Goal: Transaction & Acquisition: Register for event/course

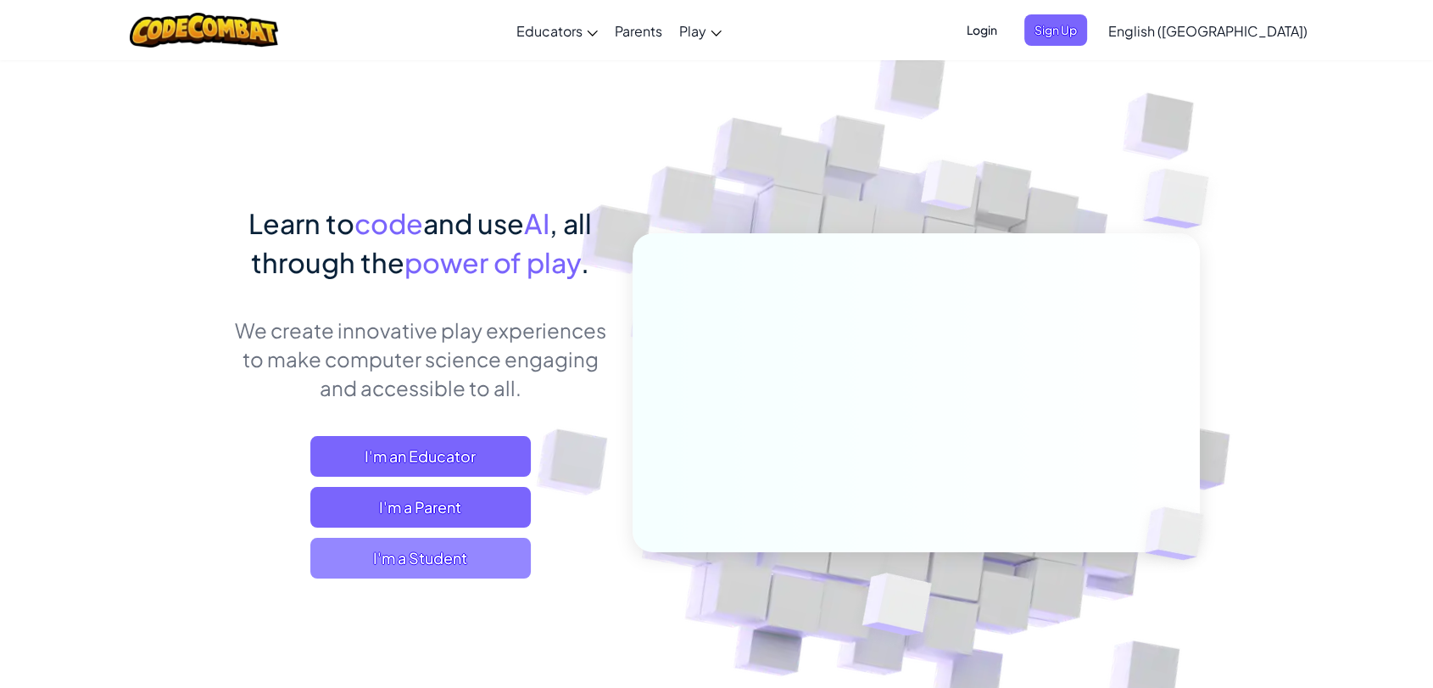
click at [429, 558] on span "I'm a Student" at bounding box center [420, 557] width 220 height 41
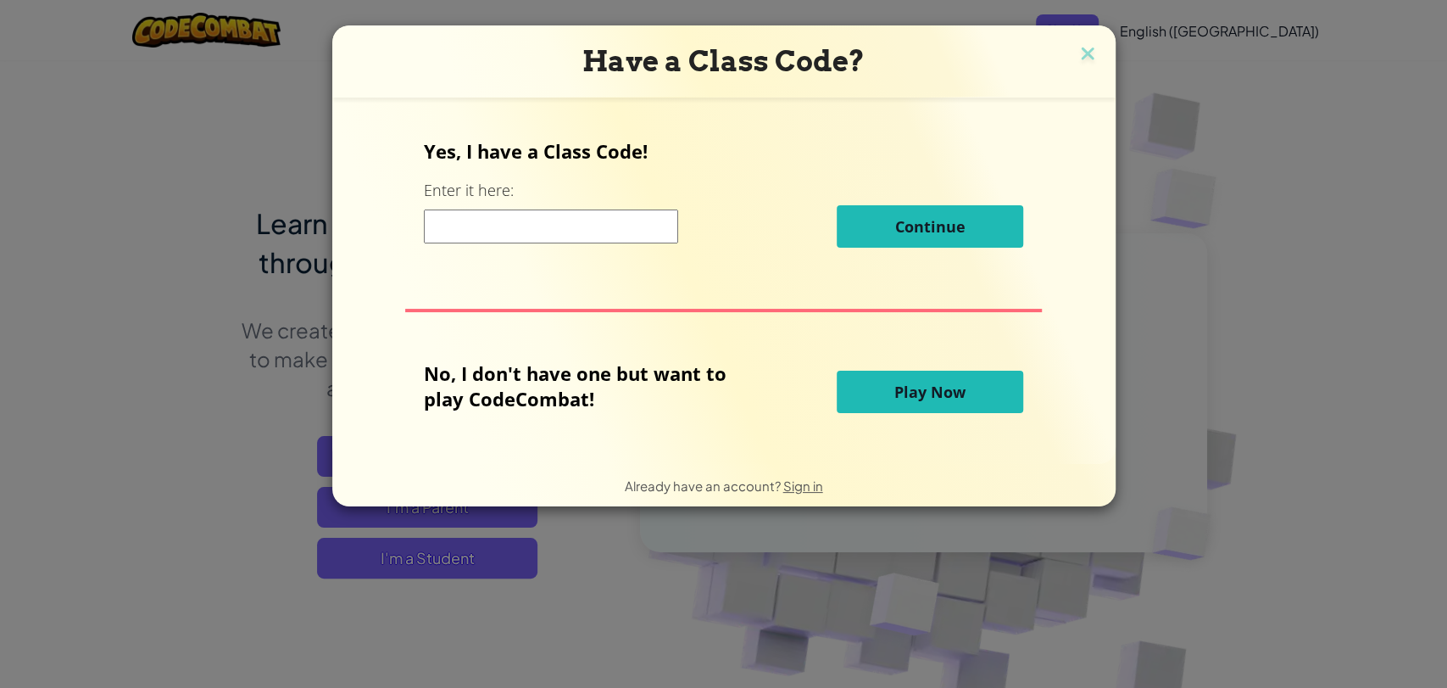
click at [585, 225] on input at bounding box center [551, 226] width 254 height 34
type input "ThinMoonFly"
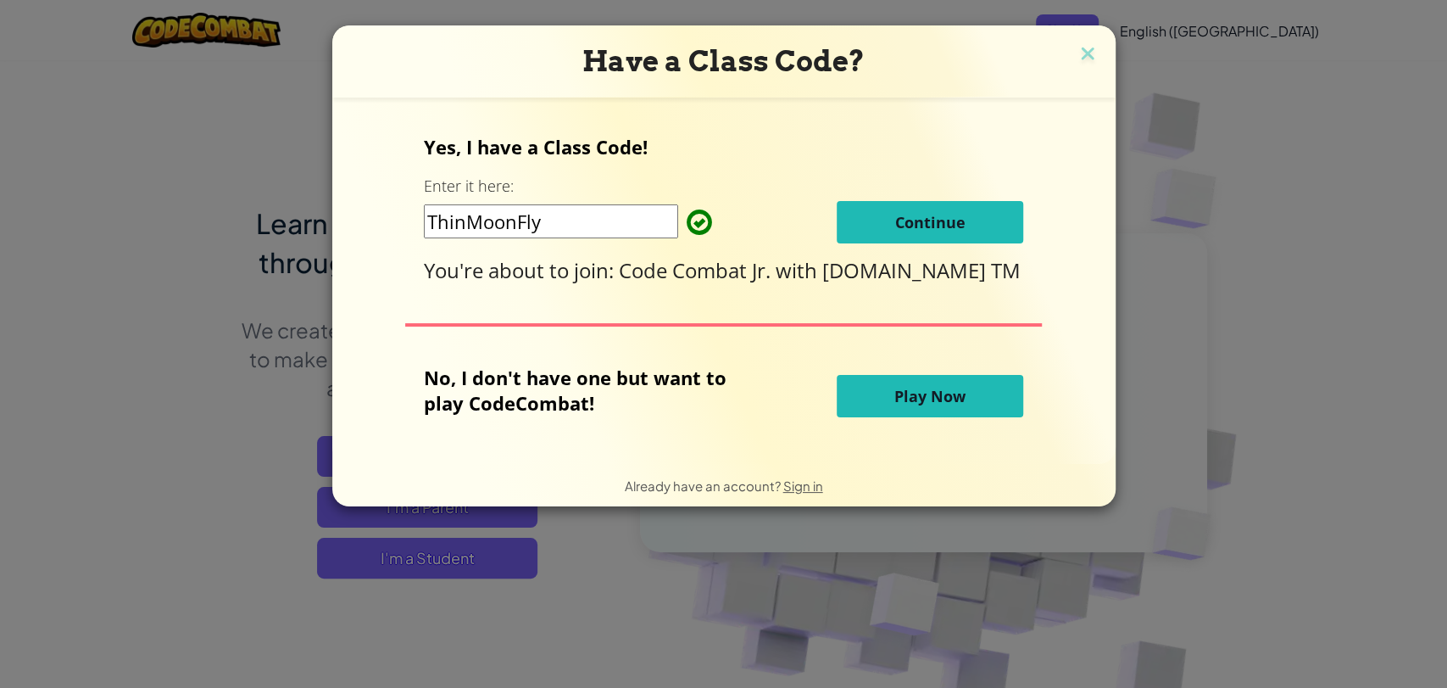
click at [934, 225] on span "Continue" at bounding box center [930, 222] width 70 height 20
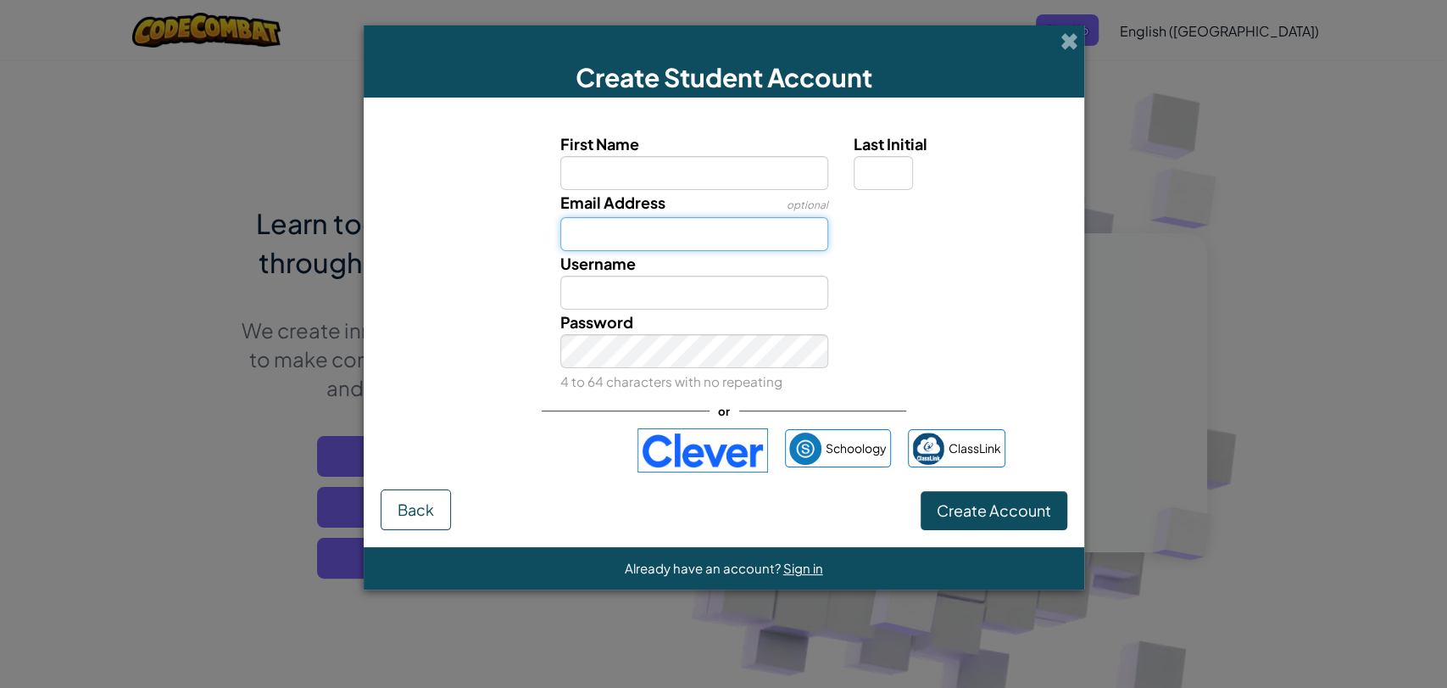
click at [658, 231] on input "Email Address" at bounding box center [694, 234] width 268 height 34
paste input "kwkhicha@gmail.com"
type input "kwkhicha@gmail.com"
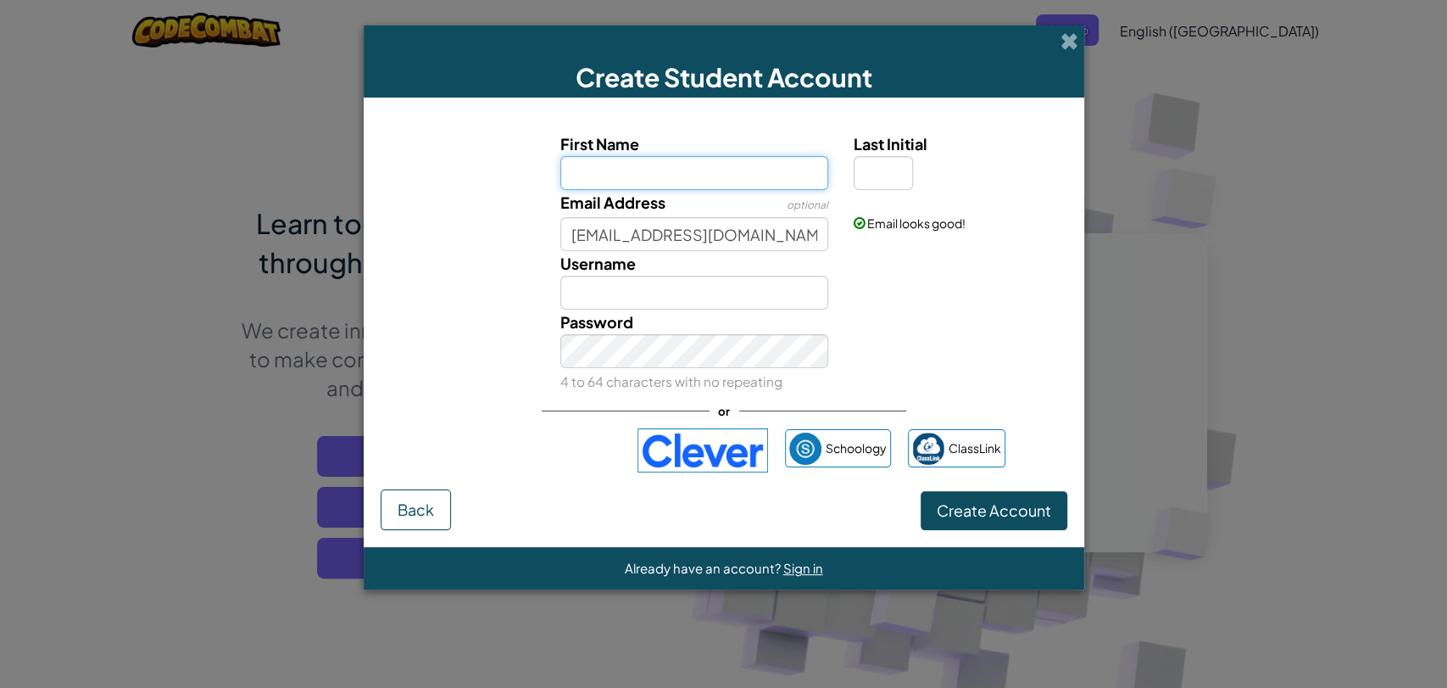
click at [674, 178] on input "First Name" at bounding box center [694, 173] width 268 height 34
paste input "Kaia"
type input "Kaia"
click at [879, 182] on input "Last Initial" at bounding box center [883, 173] width 59 height 34
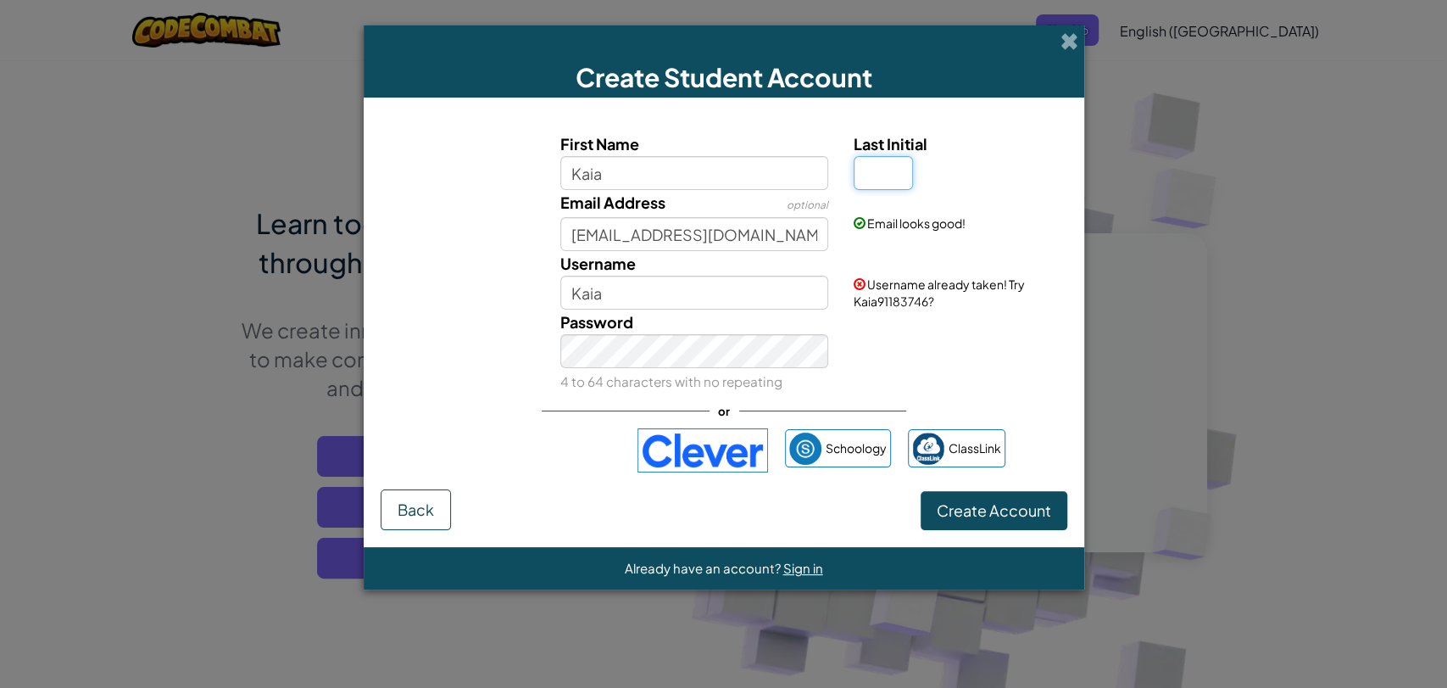
type input "T"
click at [697, 298] on input "KaiaT" at bounding box center [694, 293] width 268 height 34
click at [701, 293] on input "KaiaTM092625" at bounding box center [694, 293] width 268 height 34
type input "KaiaTM092625"
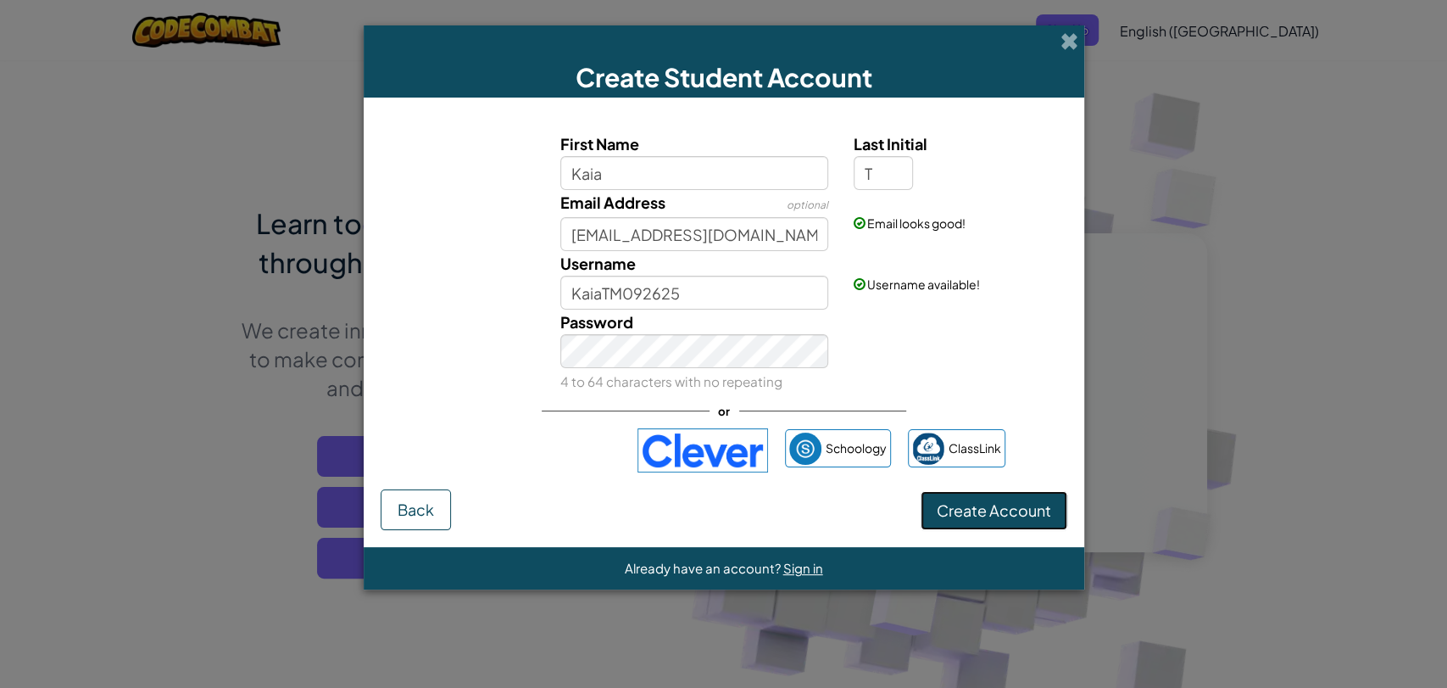
click at [987, 504] on span "Create Account" at bounding box center [994, 509] width 114 height 19
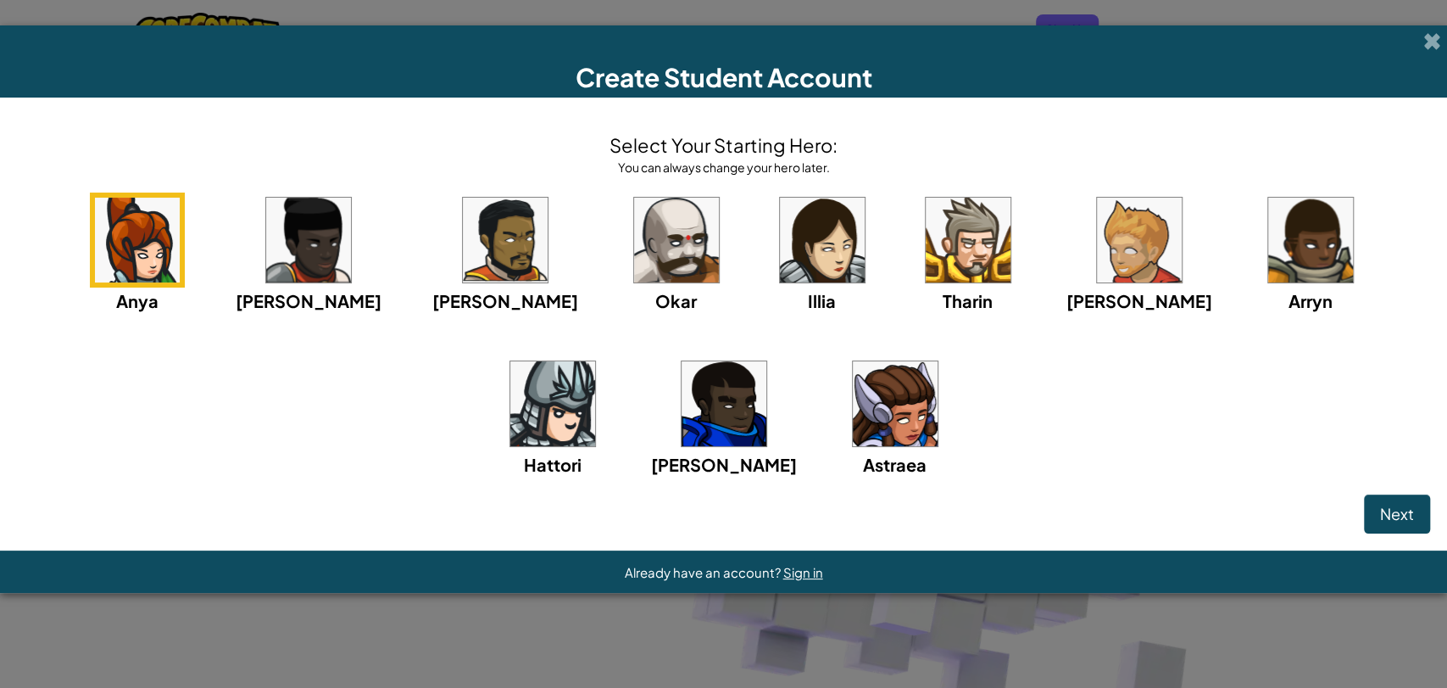
click at [1401, 516] on span "Next" at bounding box center [1397, 513] width 34 height 19
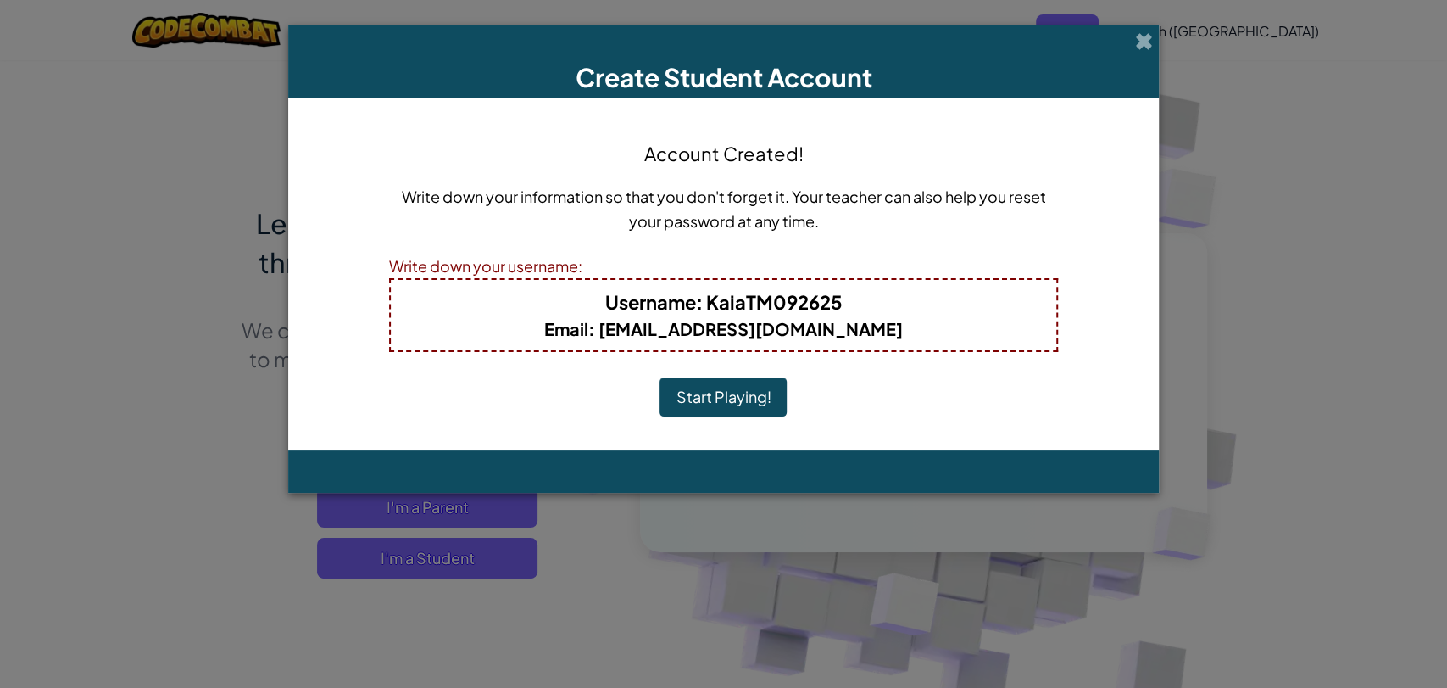
click at [723, 402] on button "Start Playing!" at bounding box center [723, 396] width 127 height 39
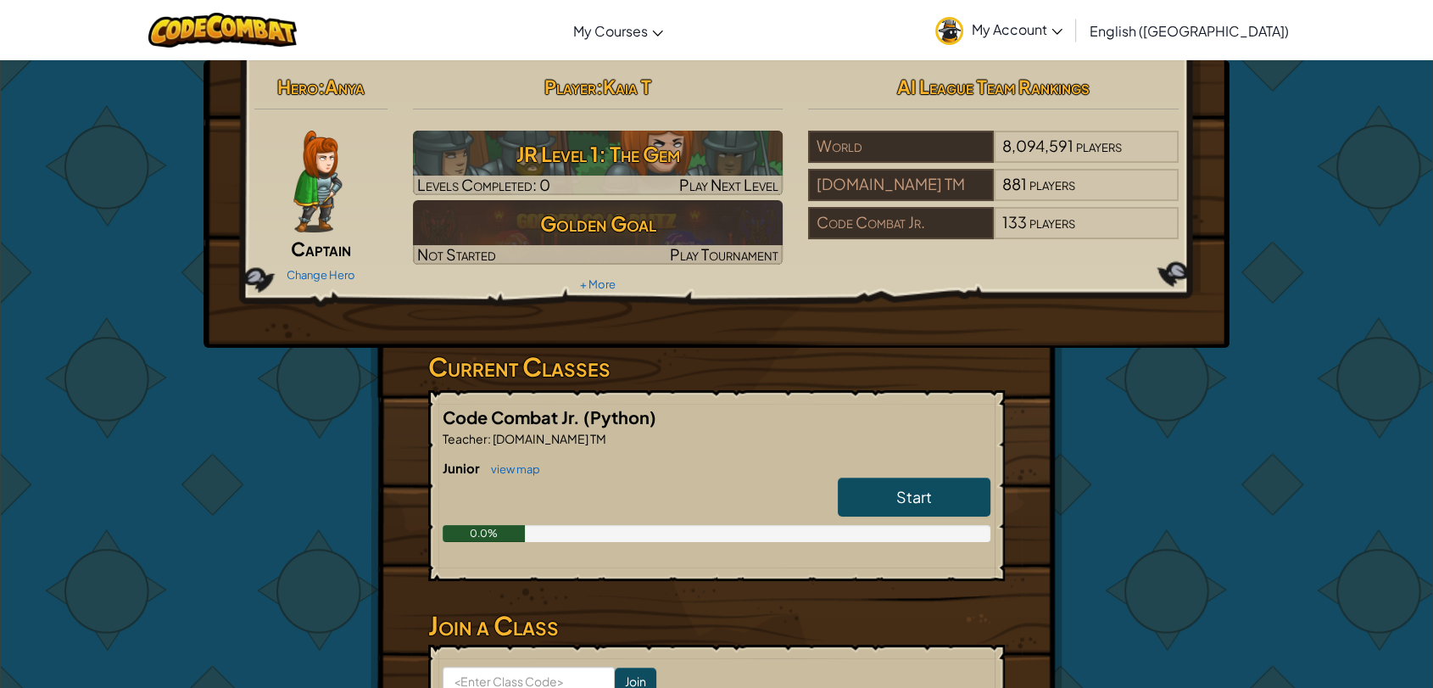
click at [1062, 31] on span "My Account" at bounding box center [1017, 29] width 91 height 18
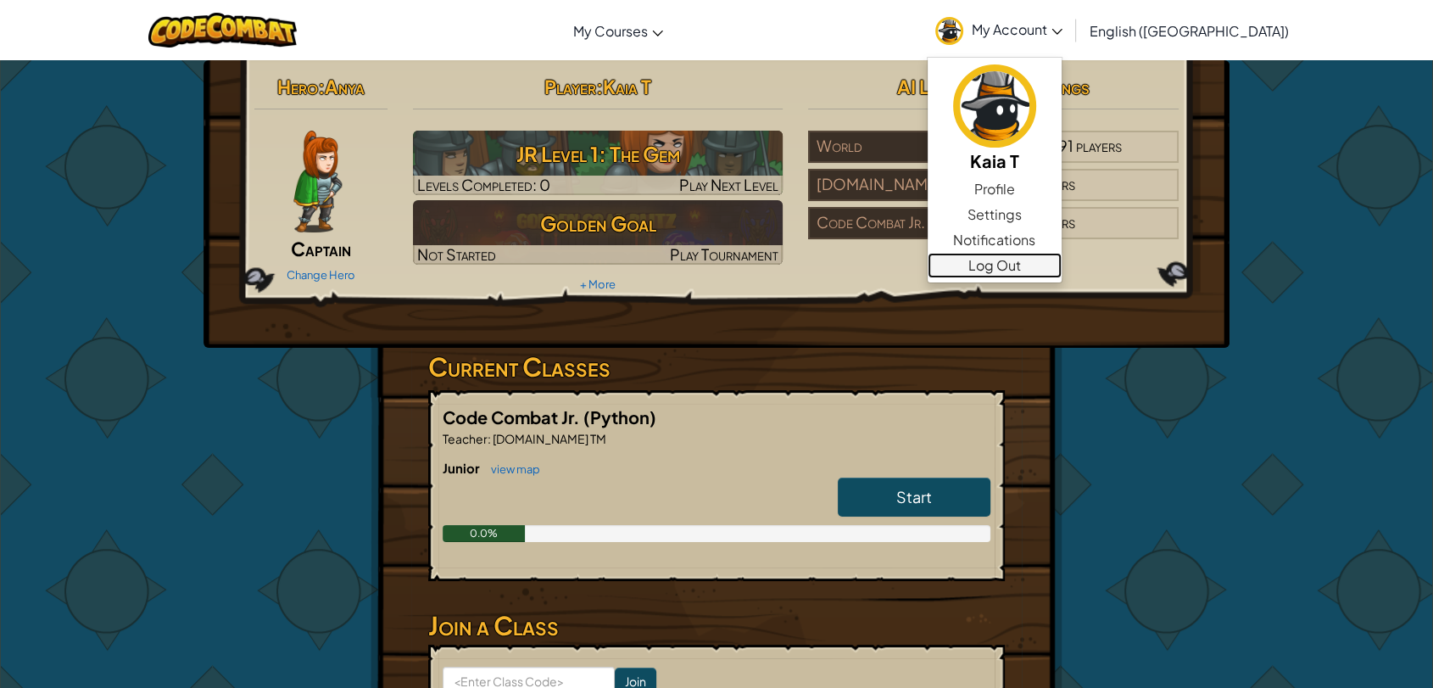
click at [1061, 276] on link "Log Out" at bounding box center [994, 265] width 134 height 25
